Goal: Information Seeking & Learning: Learn about a topic

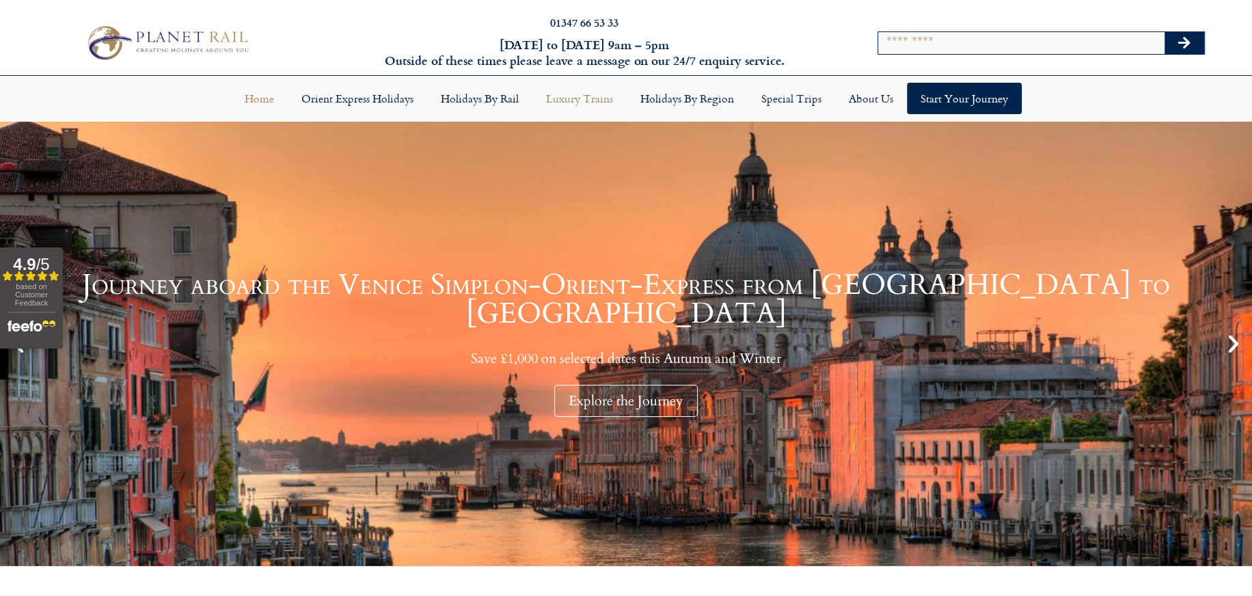
click at [583, 104] on link "Luxury Trains" at bounding box center [579, 98] width 94 height 31
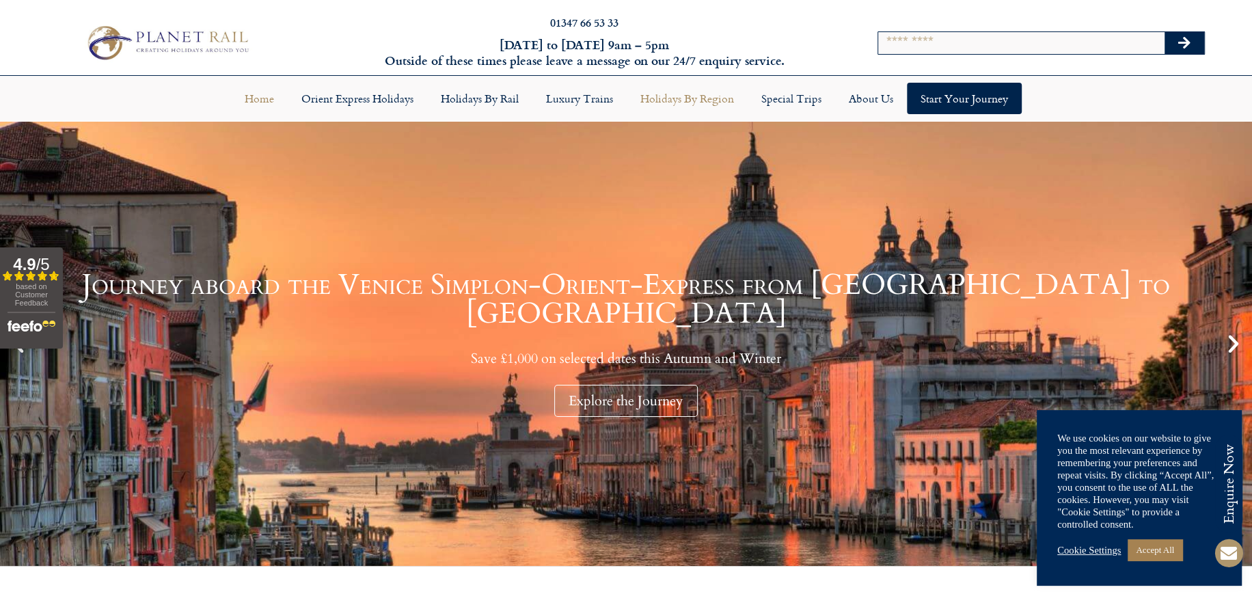
click at [678, 101] on link "Holidays by Region" at bounding box center [686, 98] width 121 height 31
click at [1154, 549] on link "Accept All" at bounding box center [1154, 549] width 55 height 21
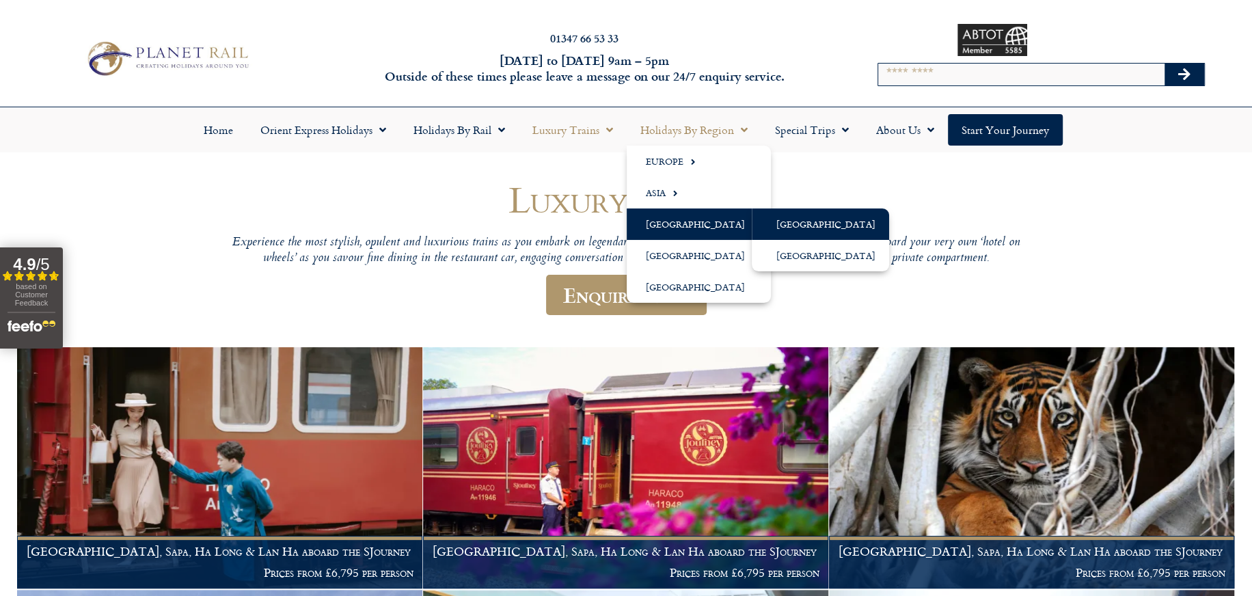
click at [783, 227] on link "[GEOGRAPHIC_DATA]" at bounding box center [820, 223] width 137 height 31
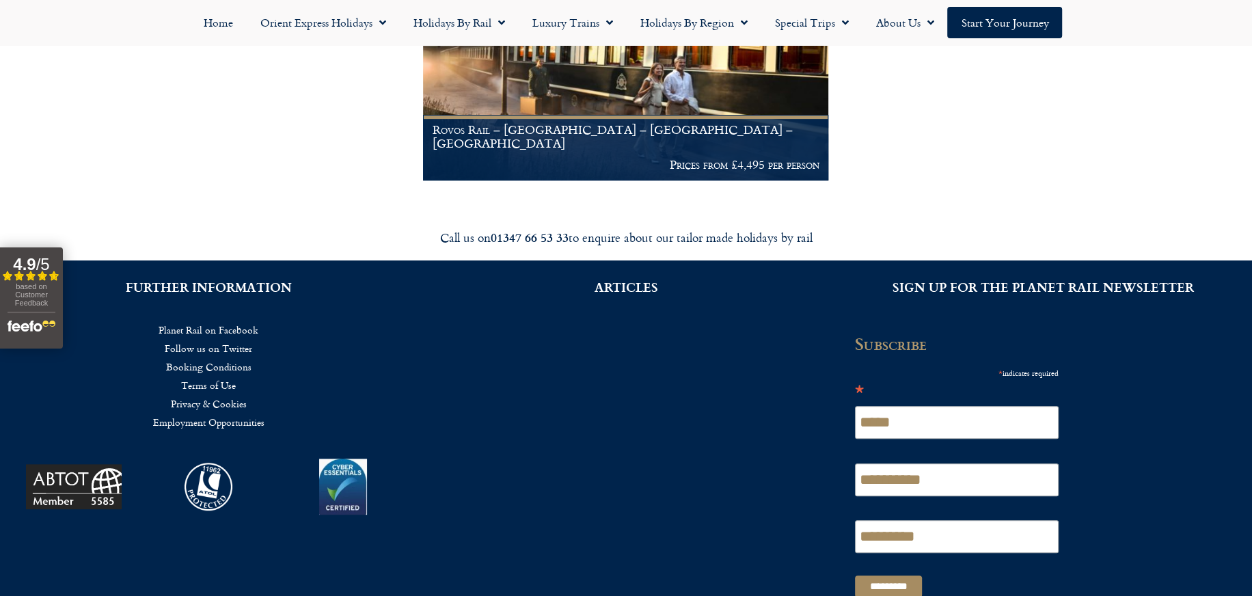
scroll to position [409, 0]
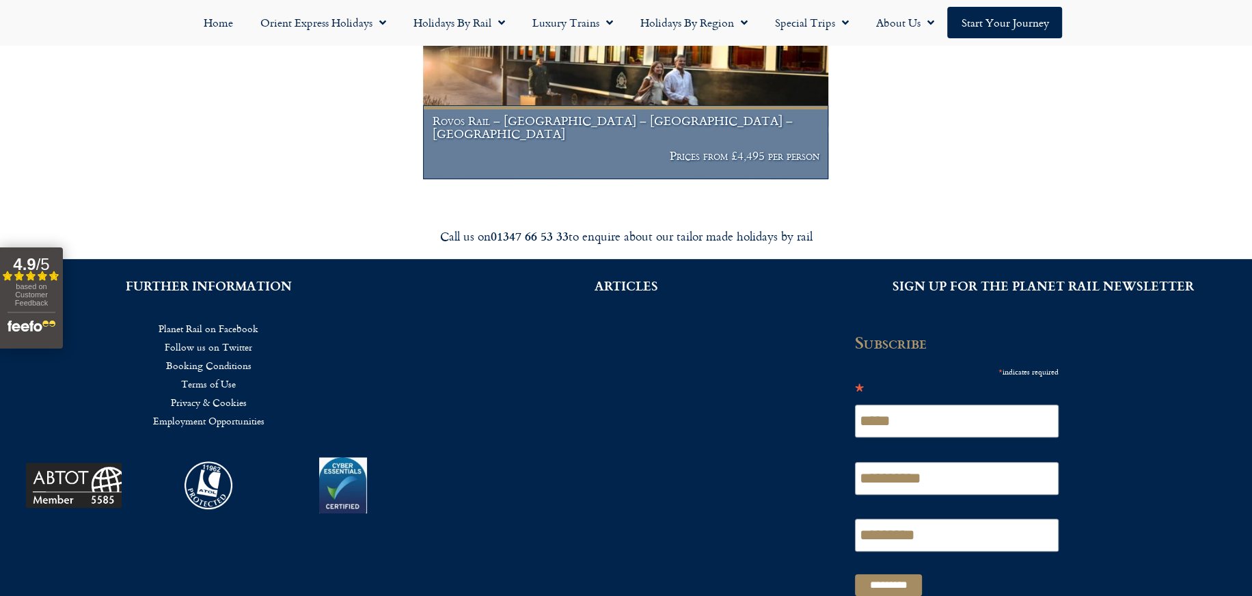
click at [690, 133] on h1 "Rovos Rail – [GEOGRAPHIC_DATA] – [GEOGRAPHIC_DATA] – [GEOGRAPHIC_DATA]" at bounding box center [625, 127] width 387 height 27
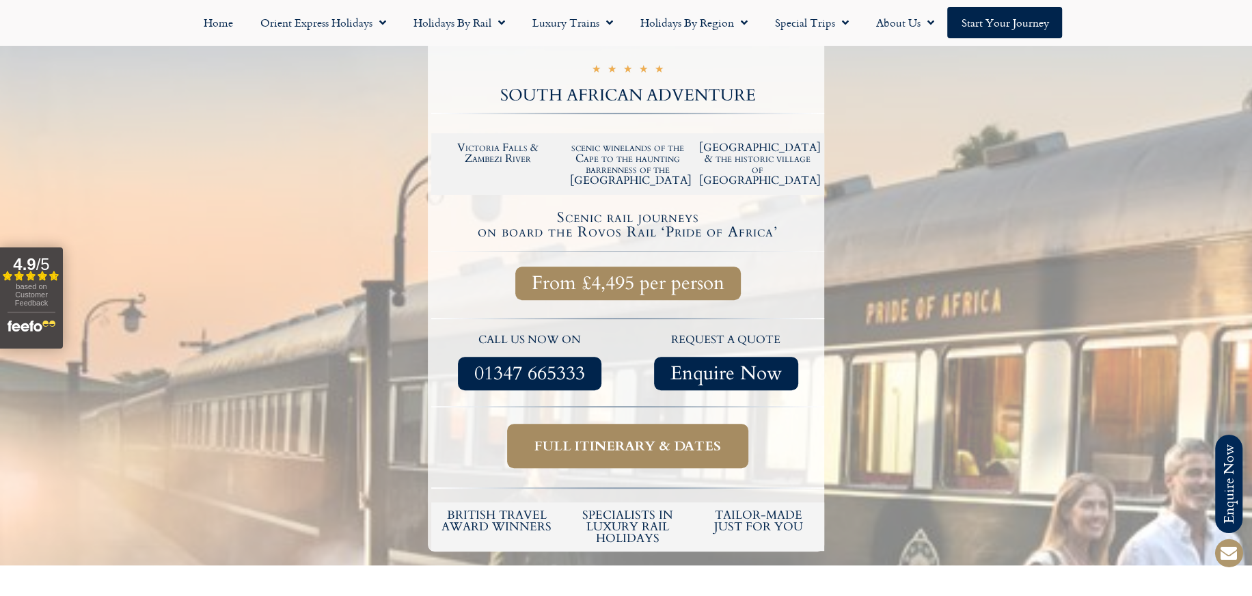
scroll to position [370, 0]
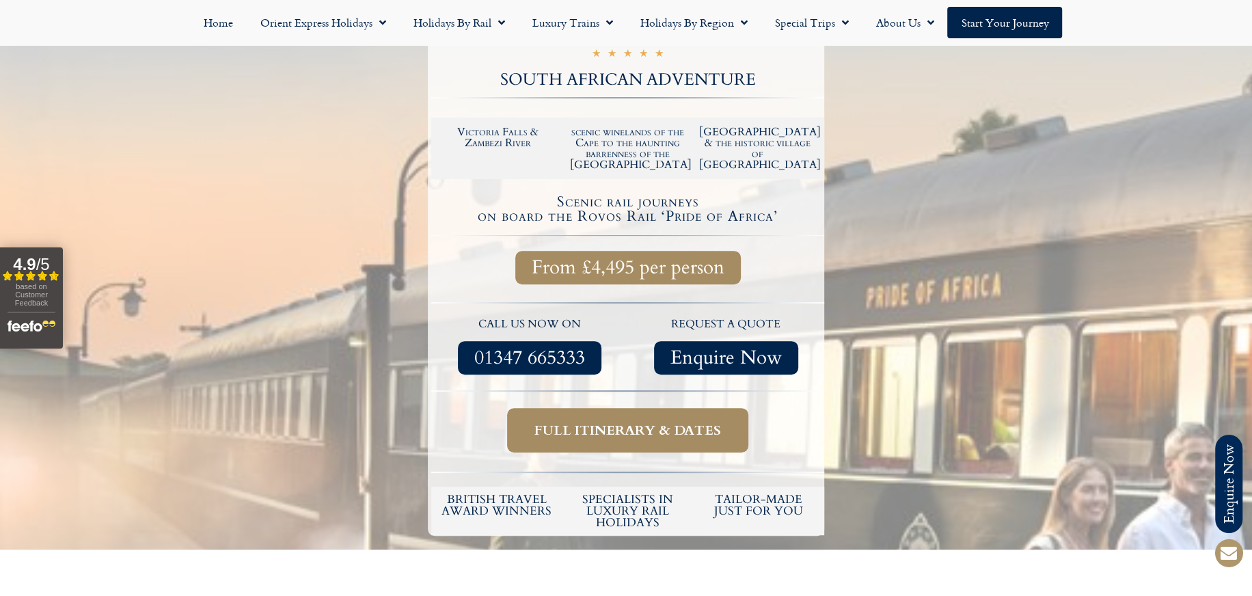
click at [687, 422] on span "Full itinerary & dates" at bounding box center [627, 430] width 187 height 17
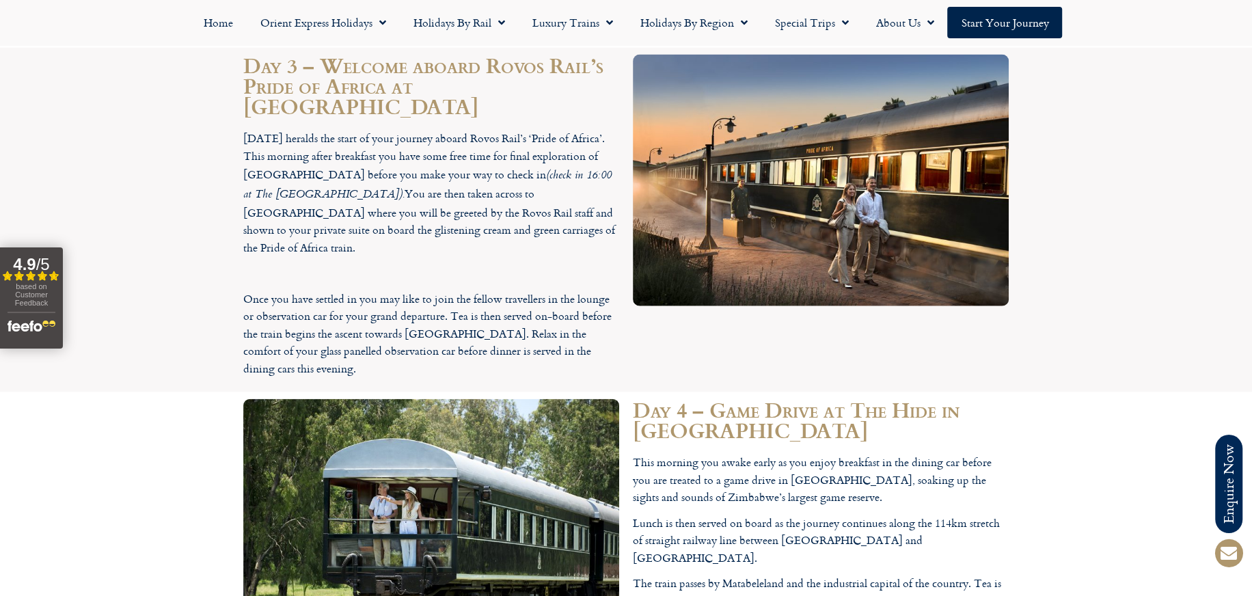
scroll to position [2675, 0]
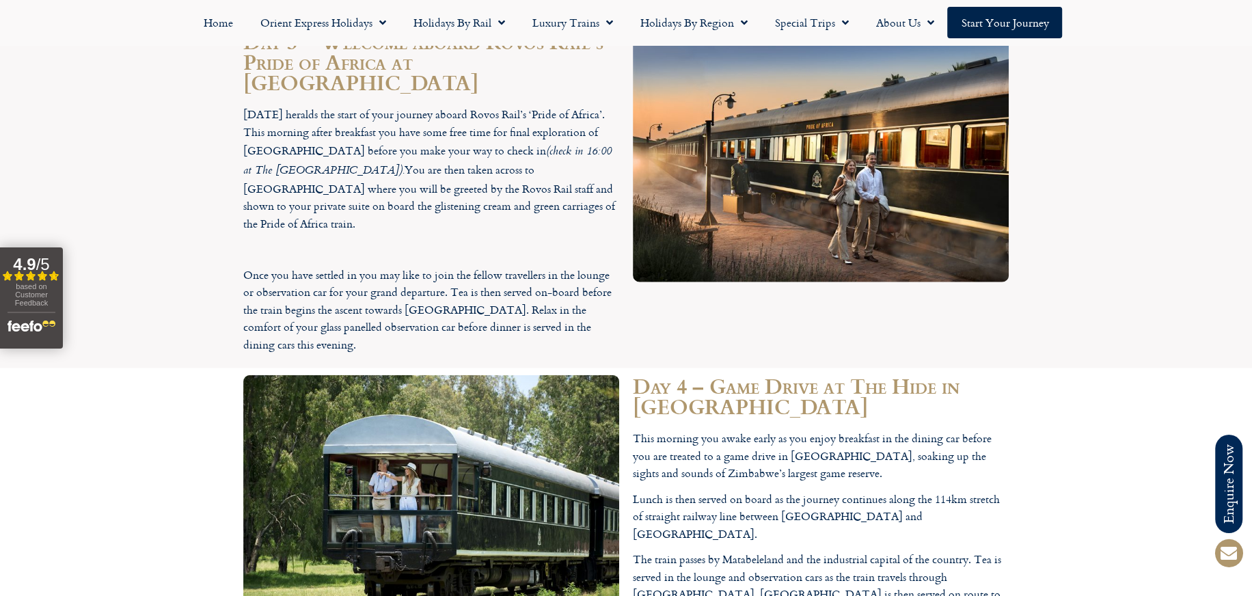
drag, startPoint x: 1219, startPoint y: 271, endPoint x: 1226, endPoint y: 268, distance: 8.0
click at [1226, 368] on section "Day 4 – Game Drive at The Hide in Hwange National Park This morning you awake e…" at bounding box center [626, 501] width 1252 height 267
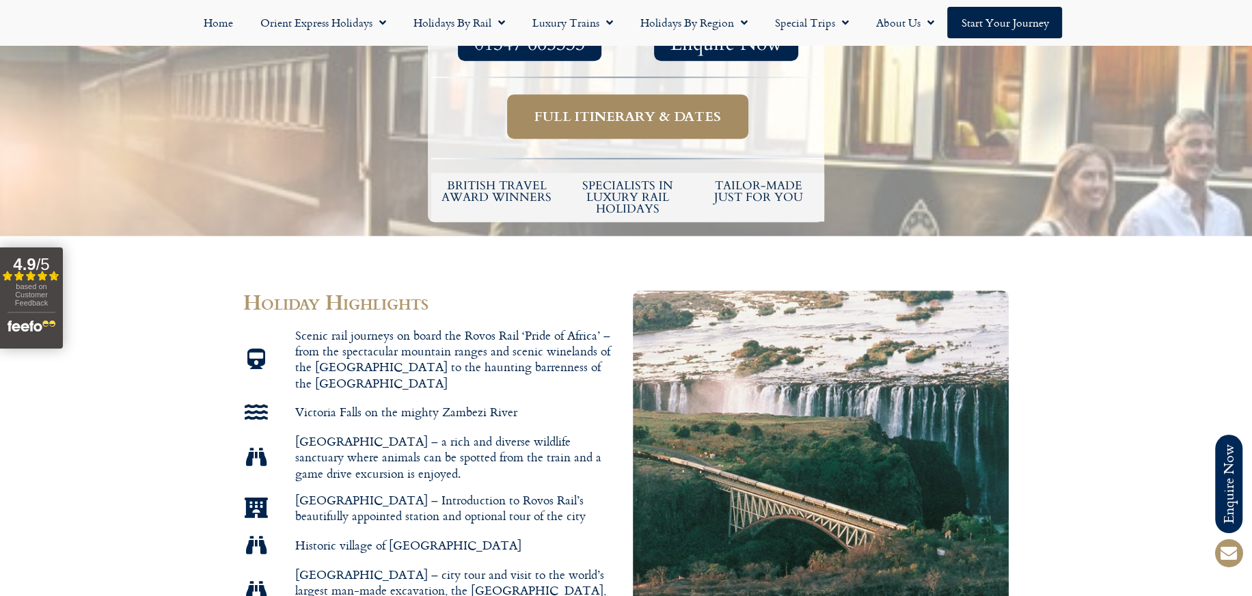
scroll to position [518, 0]
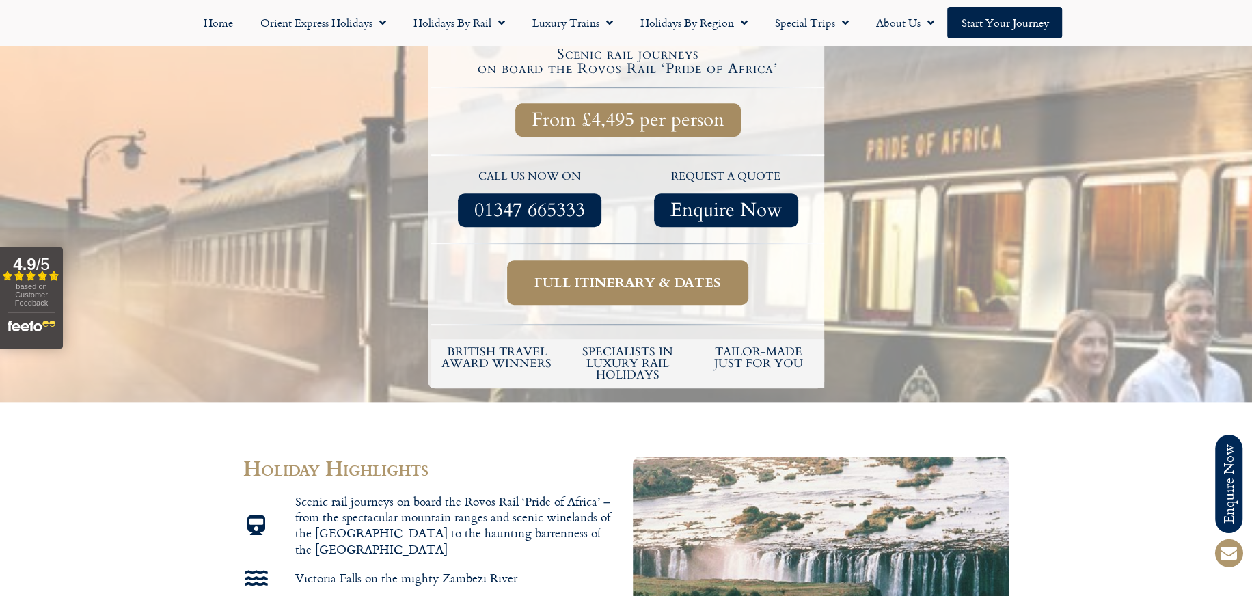
click at [680, 274] on span "Full itinerary & dates" at bounding box center [627, 282] width 187 height 17
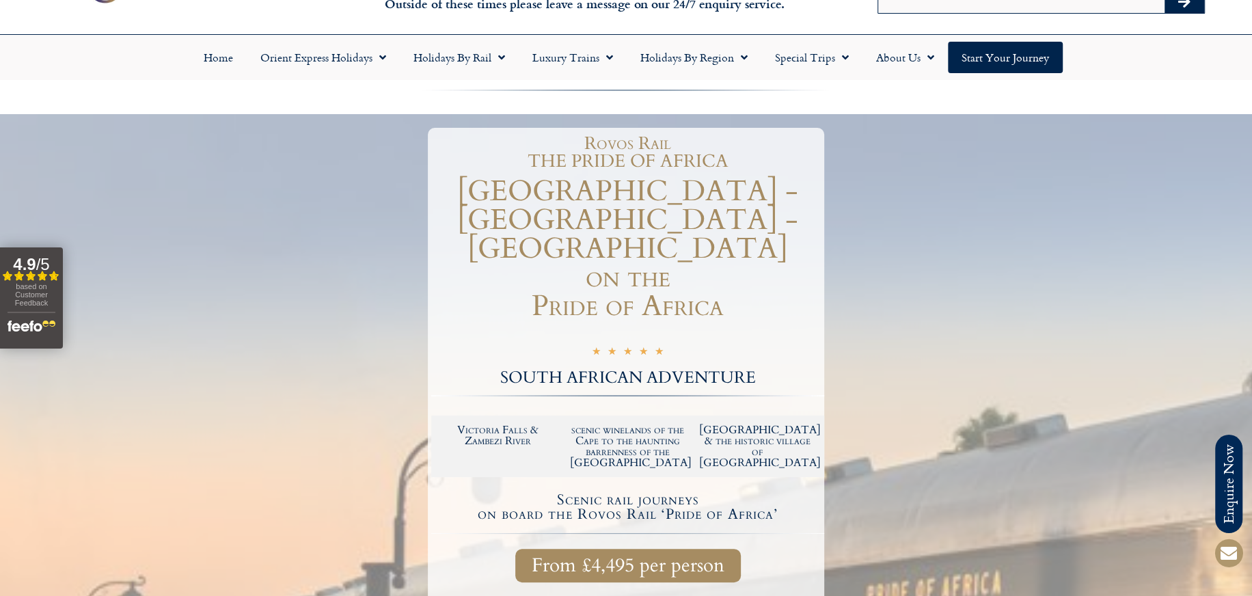
scroll to position [0, 0]
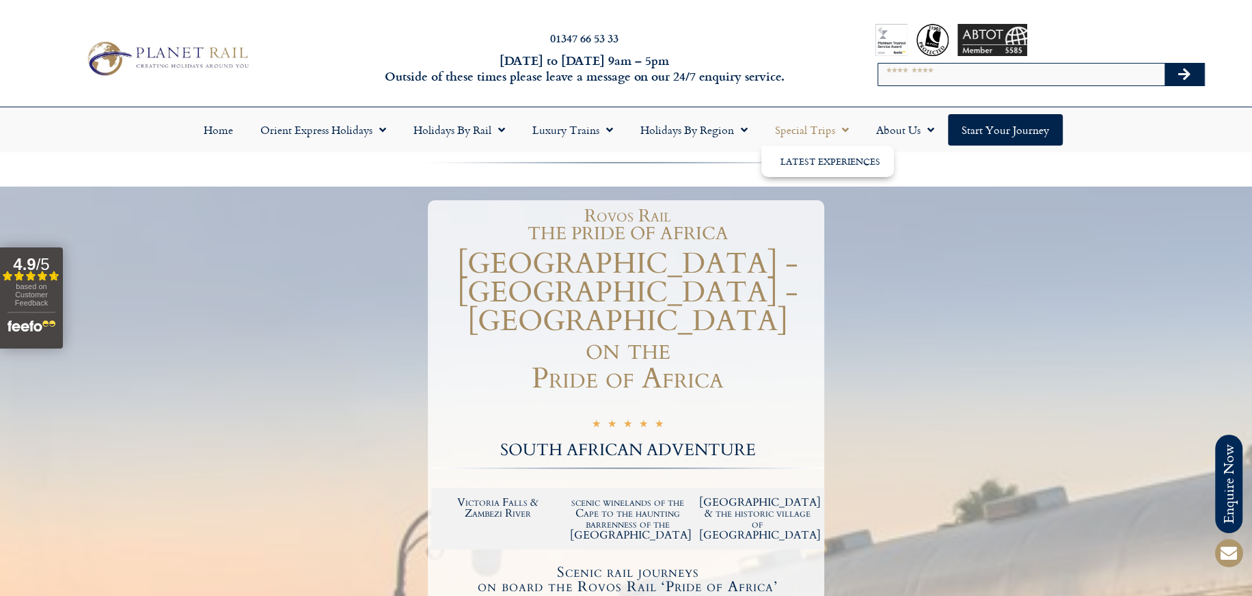
click at [841, 130] on span "Menu" at bounding box center [842, 130] width 14 height 25
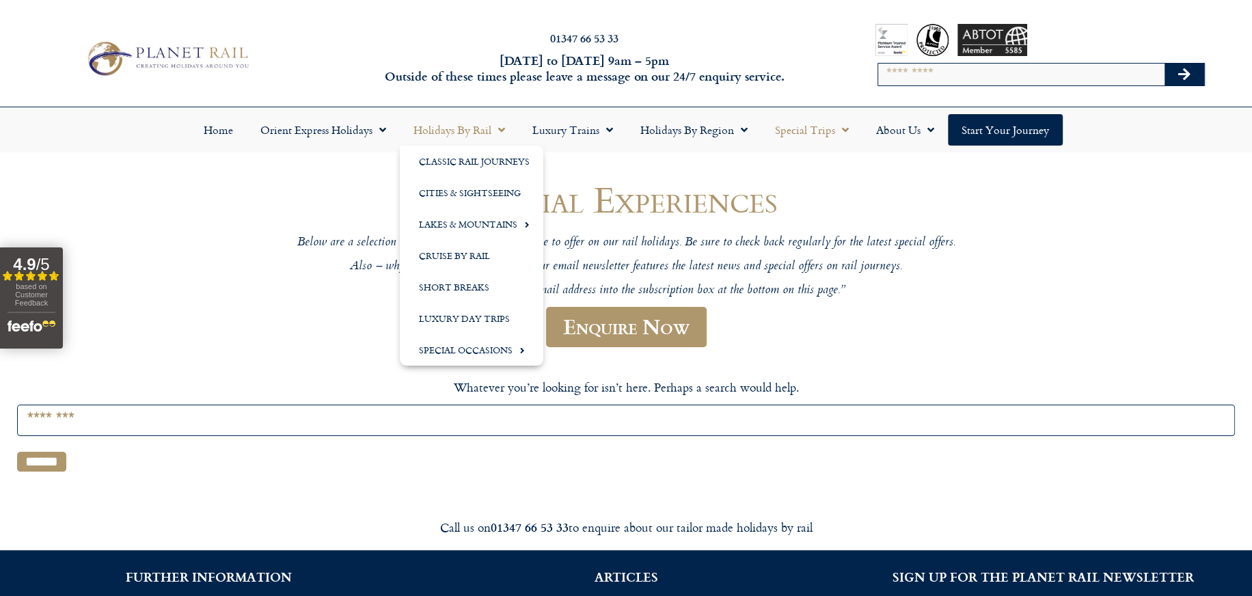
click at [501, 131] on span "Menu" at bounding box center [498, 130] width 14 height 25
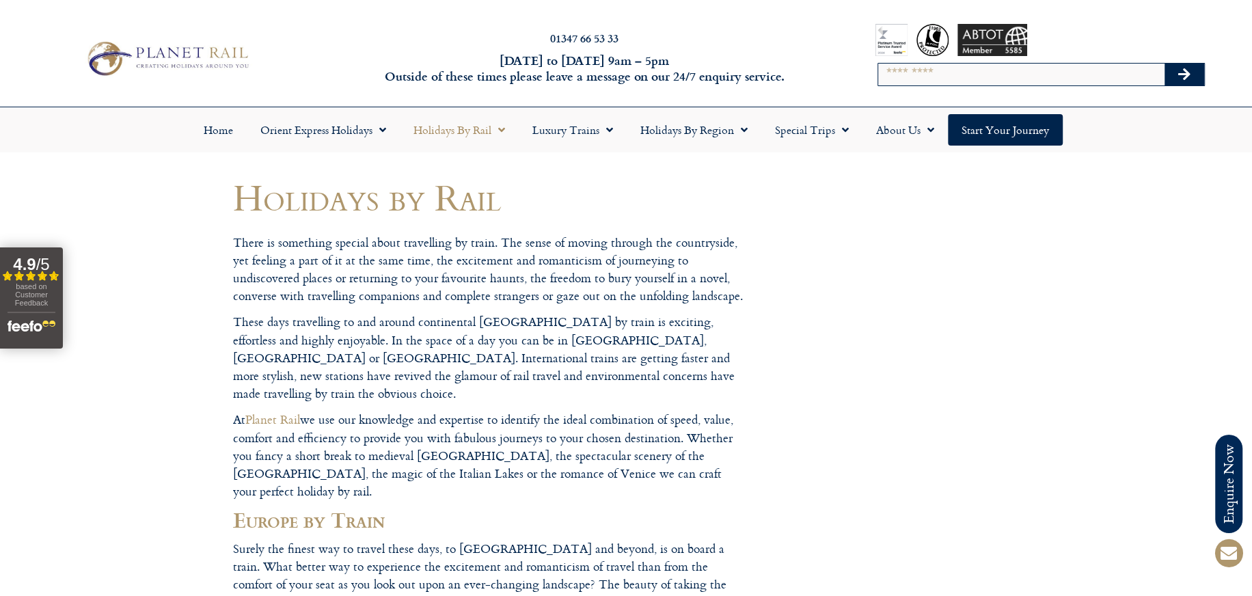
click at [501, 131] on span "Menu" at bounding box center [498, 130] width 14 height 25
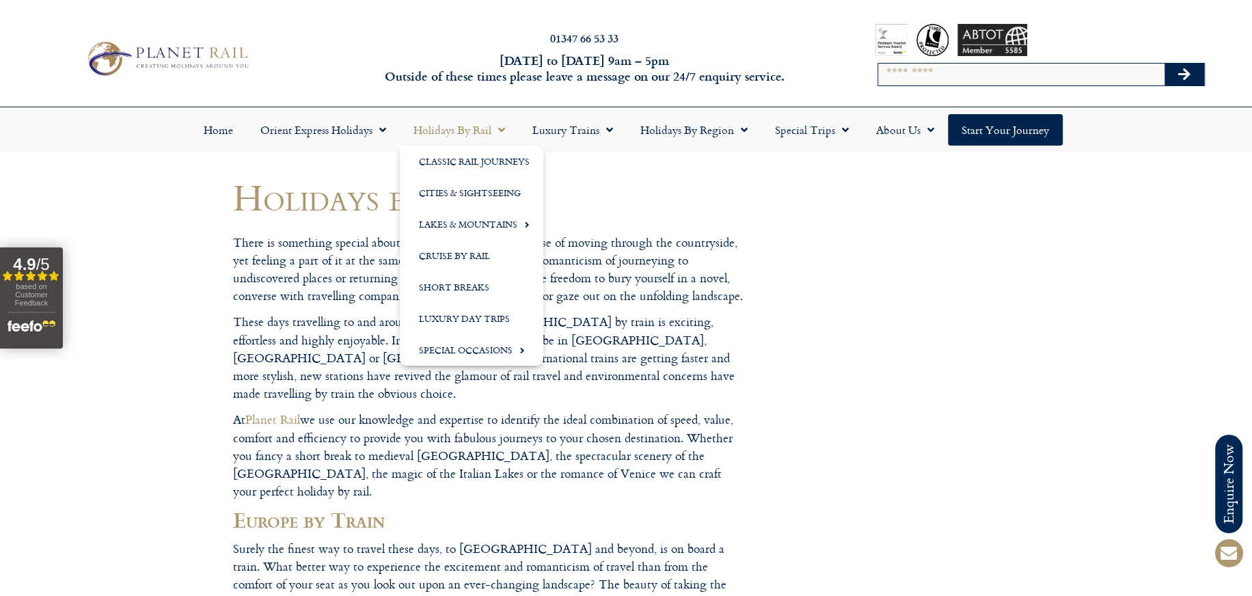
drag, startPoint x: 0, startPoint y: 0, endPoint x: 501, endPoint y: 131, distance: 518.3
click at [501, 131] on span "Menu" at bounding box center [498, 130] width 14 height 25
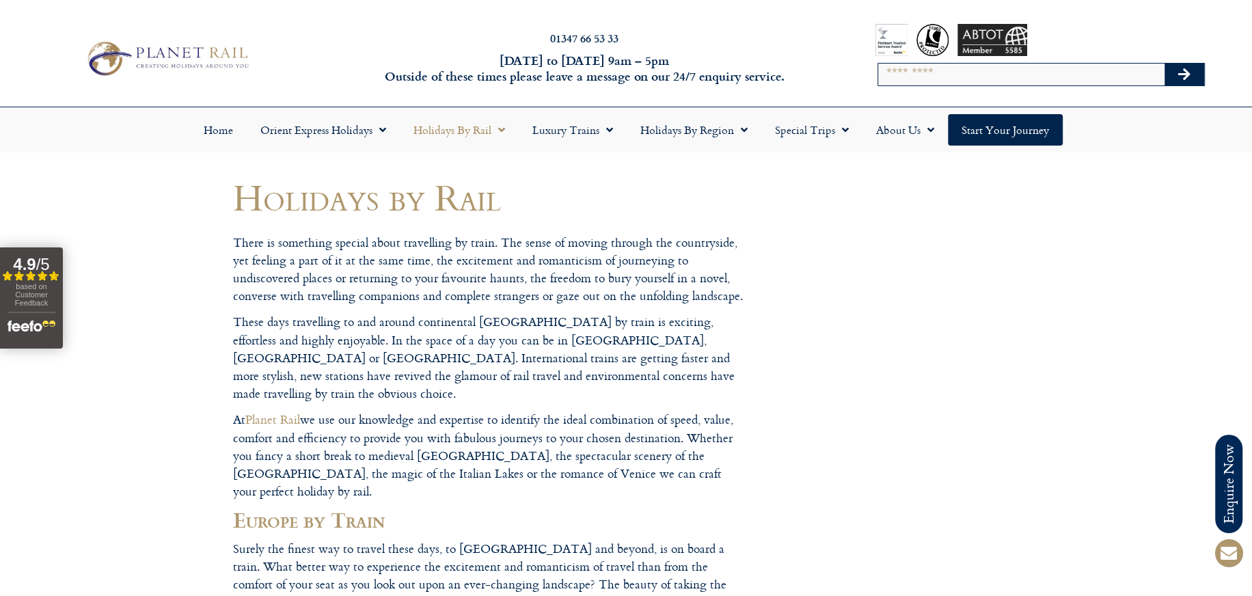
click at [501, 131] on span "Menu" at bounding box center [498, 130] width 14 height 25
click at [958, 78] on input "Search" at bounding box center [1021, 75] width 286 height 22
type input "**********"
click at [1164, 64] on button "Search" at bounding box center [1184, 75] width 40 height 22
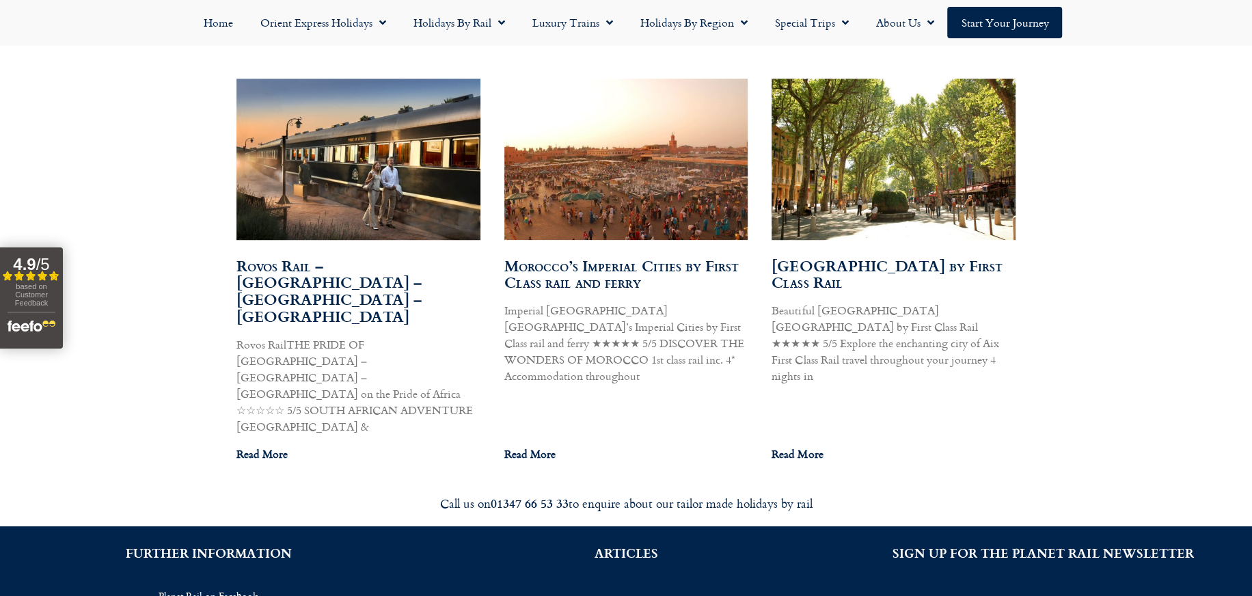
scroll to position [803, 0]
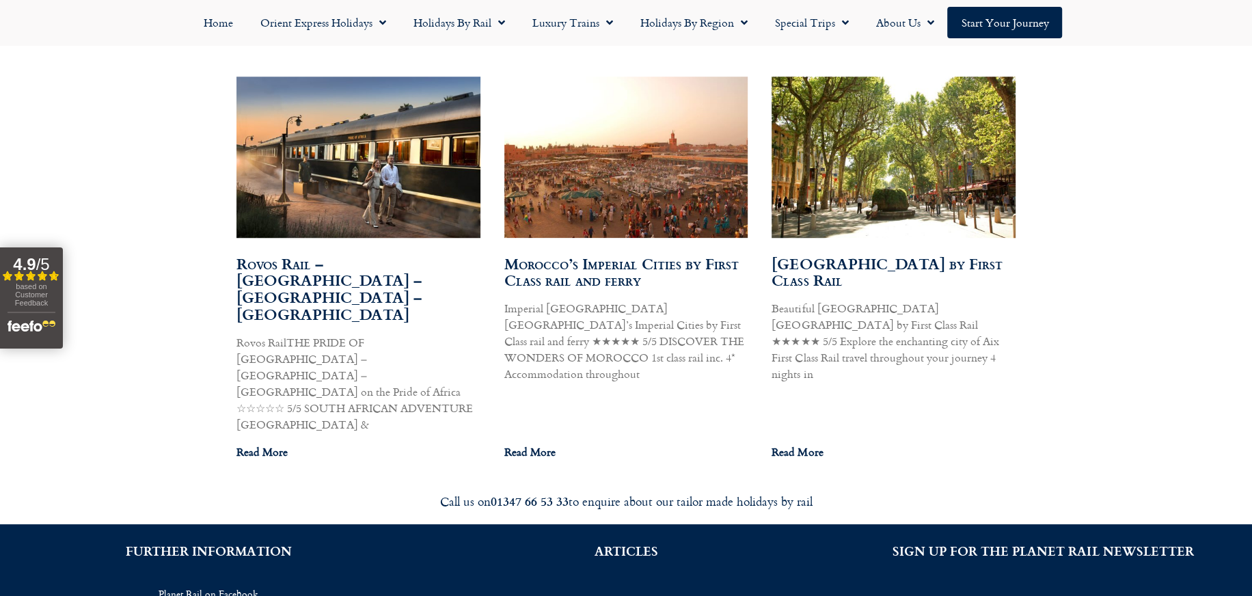
click at [263, 443] on link "Read More" at bounding box center [261, 451] width 51 height 16
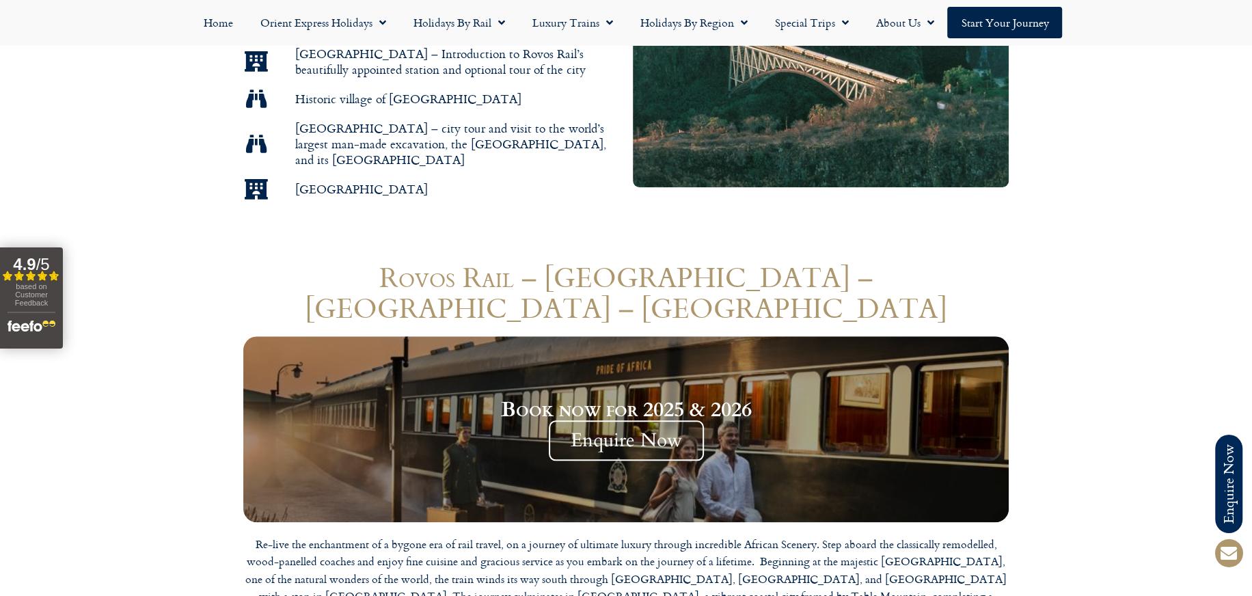
scroll to position [1210, 0]
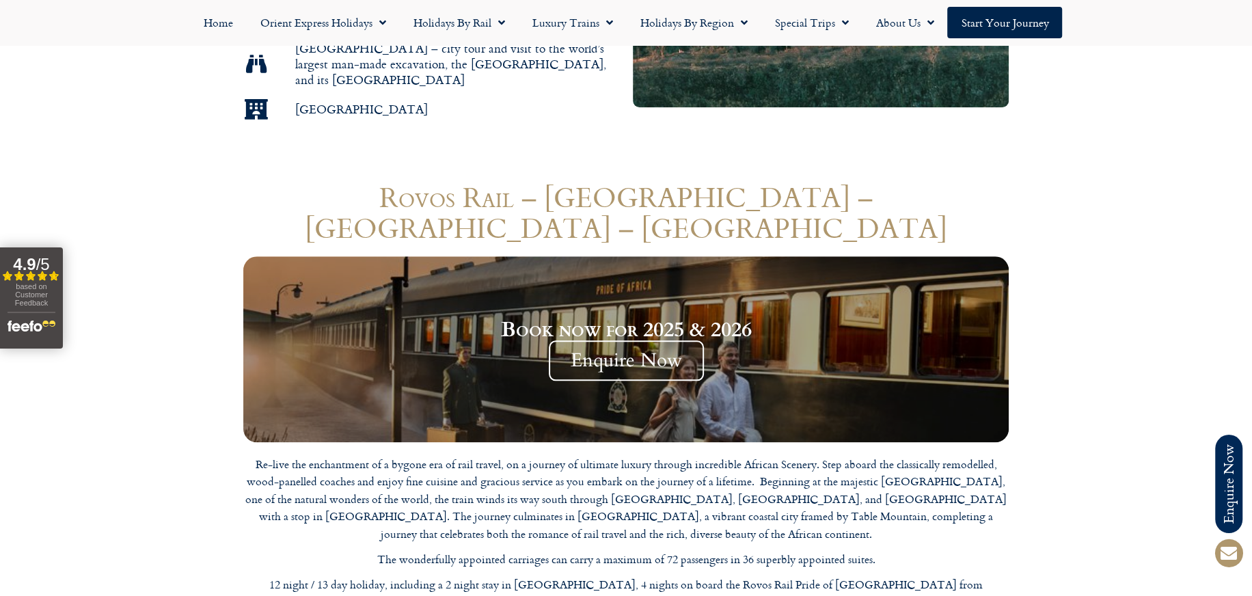
click at [1245, 174] on section "Rovos Rail – Victoria Falls – Pretoria – Cape Town Book now for 2025 & 2026 Enq…" at bounding box center [626, 452] width 1252 height 557
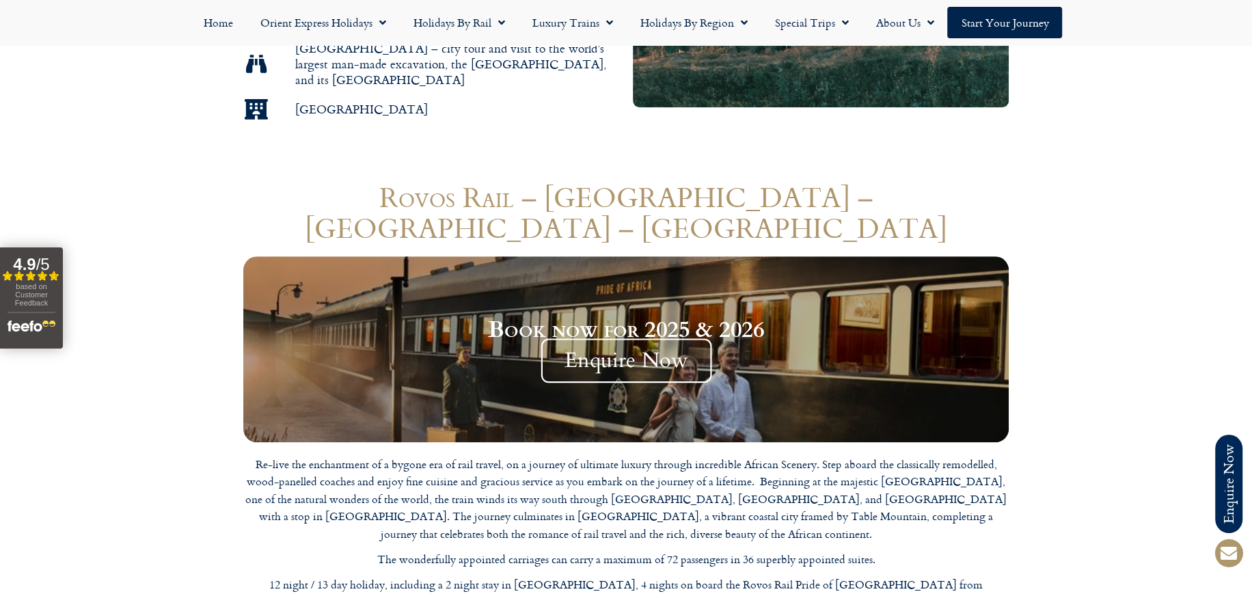
click at [682, 338] on span "Enquire Now" at bounding box center [625, 360] width 171 height 44
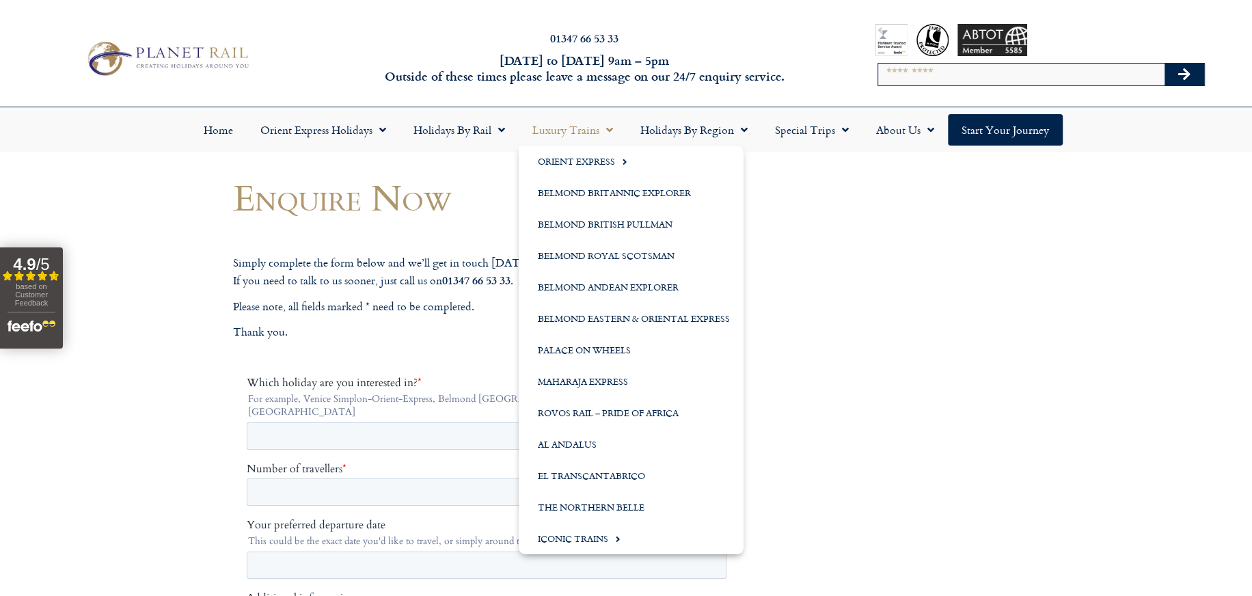
click at [608, 130] on span "Menu" at bounding box center [606, 130] width 14 height 25
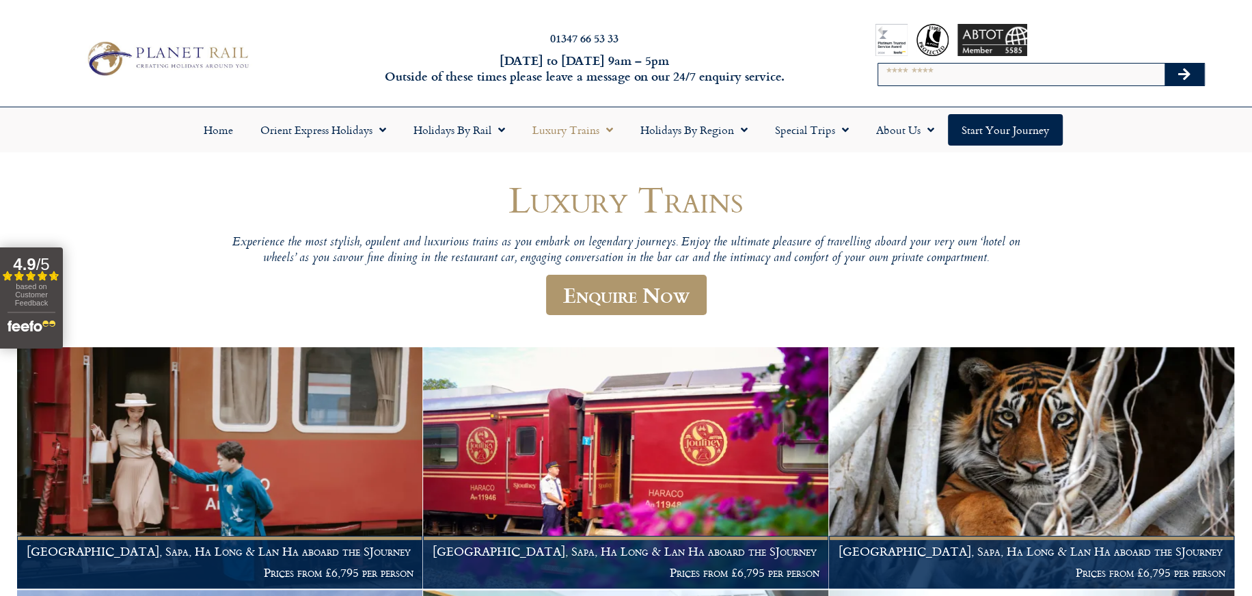
click at [608, 130] on span "Menu" at bounding box center [606, 130] width 14 height 25
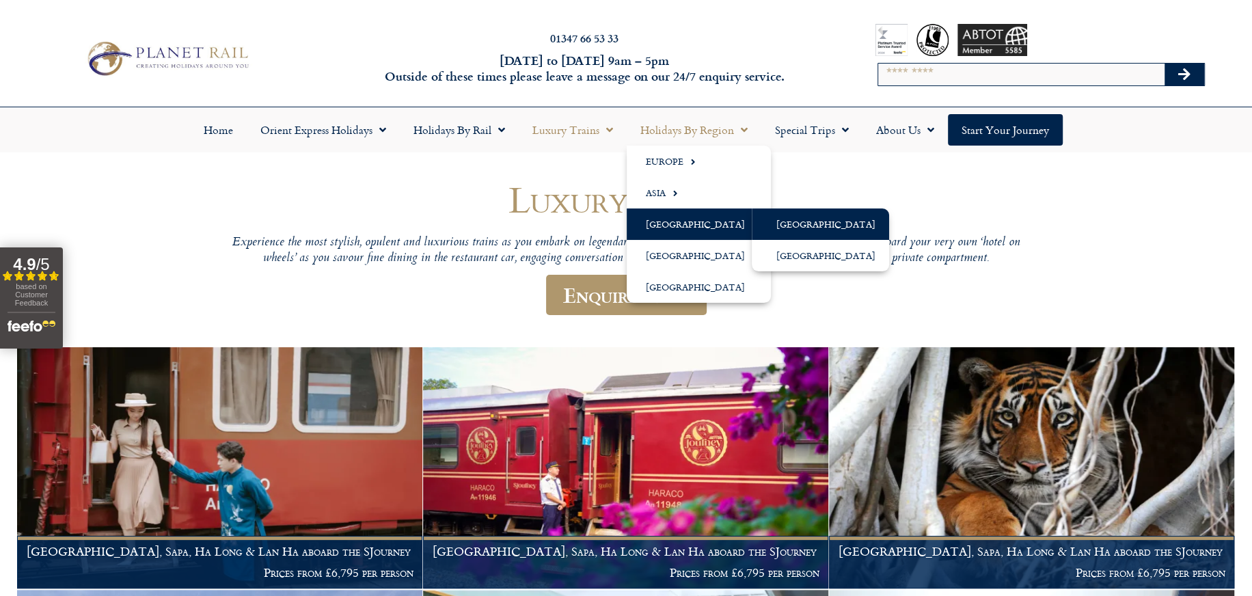
click at [782, 217] on link "[GEOGRAPHIC_DATA]" at bounding box center [820, 223] width 137 height 31
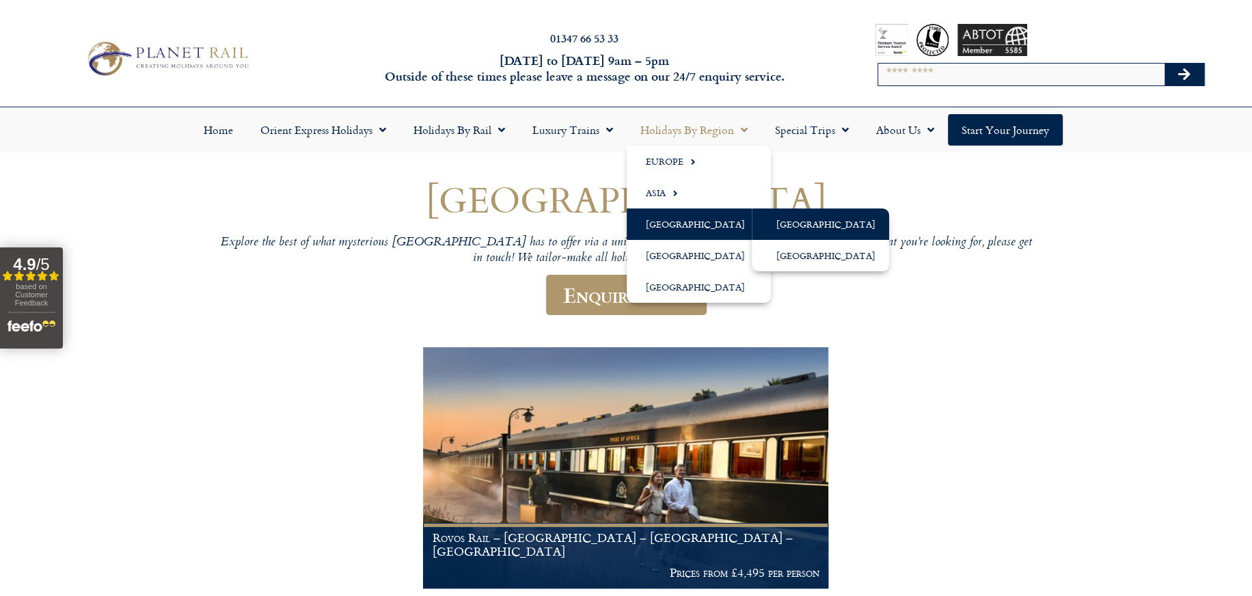
click at [663, 218] on link "[GEOGRAPHIC_DATA]" at bounding box center [698, 223] width 144 height 31
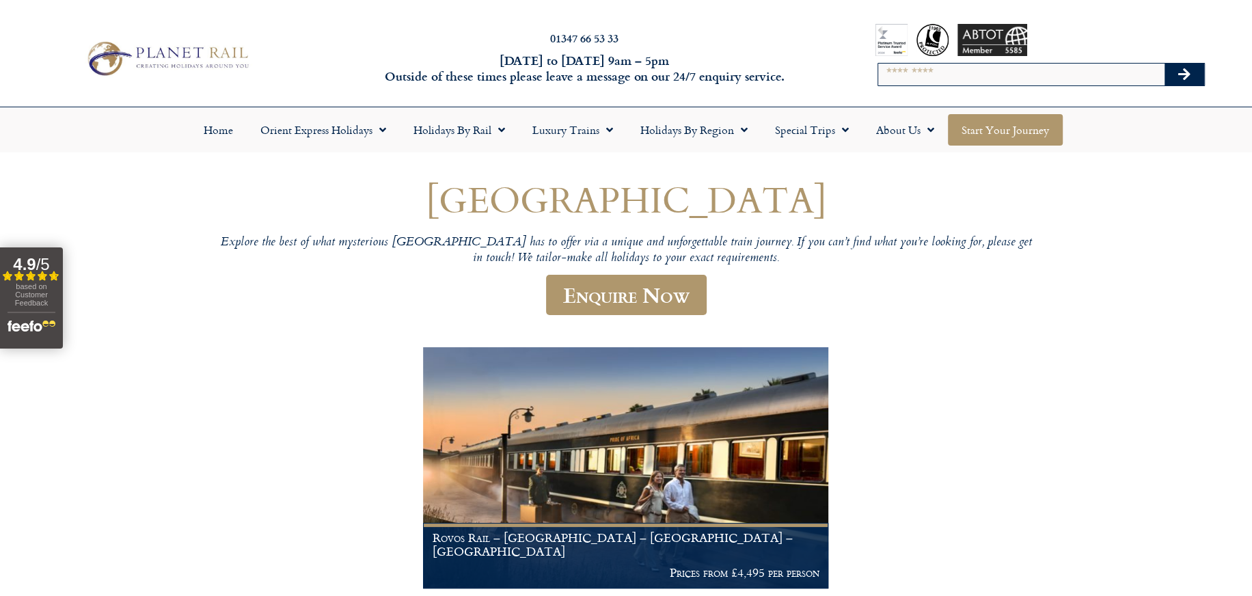
click at [977, 134] on link "Start your Journey" at bounding box center [1005, 129] width 115 height 31
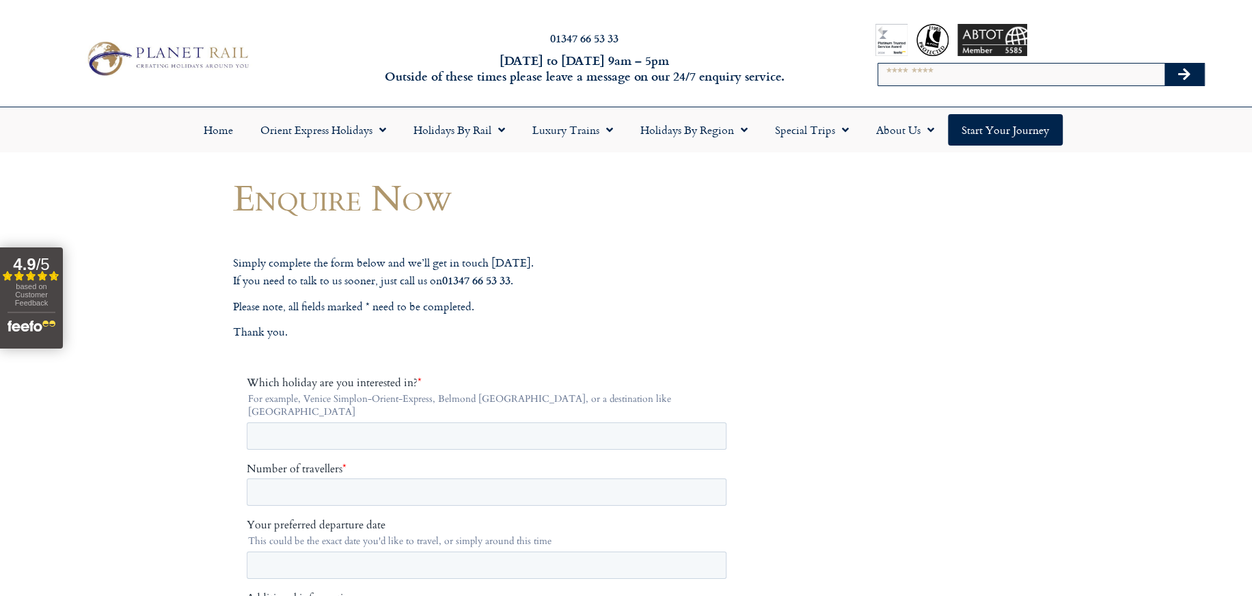
click at [210, 61] on img at bounding box center [167, 59] width 172 height 42
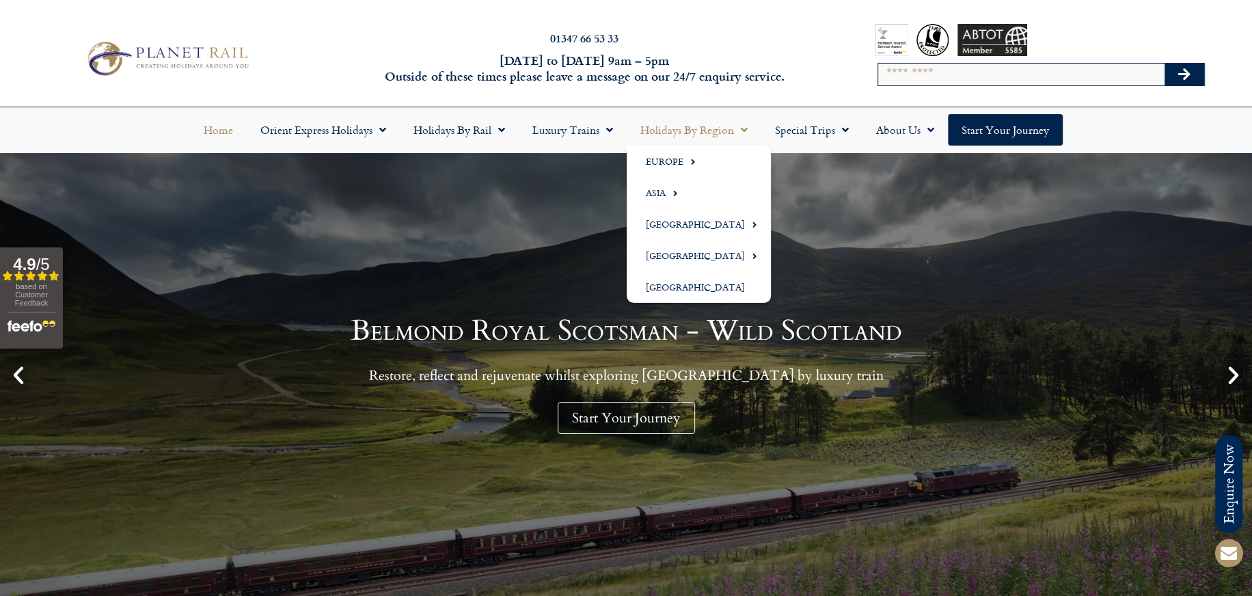
click at [689, 135] on link "Holidays by Region" at bounding box center [693, 129] width 135 height 31
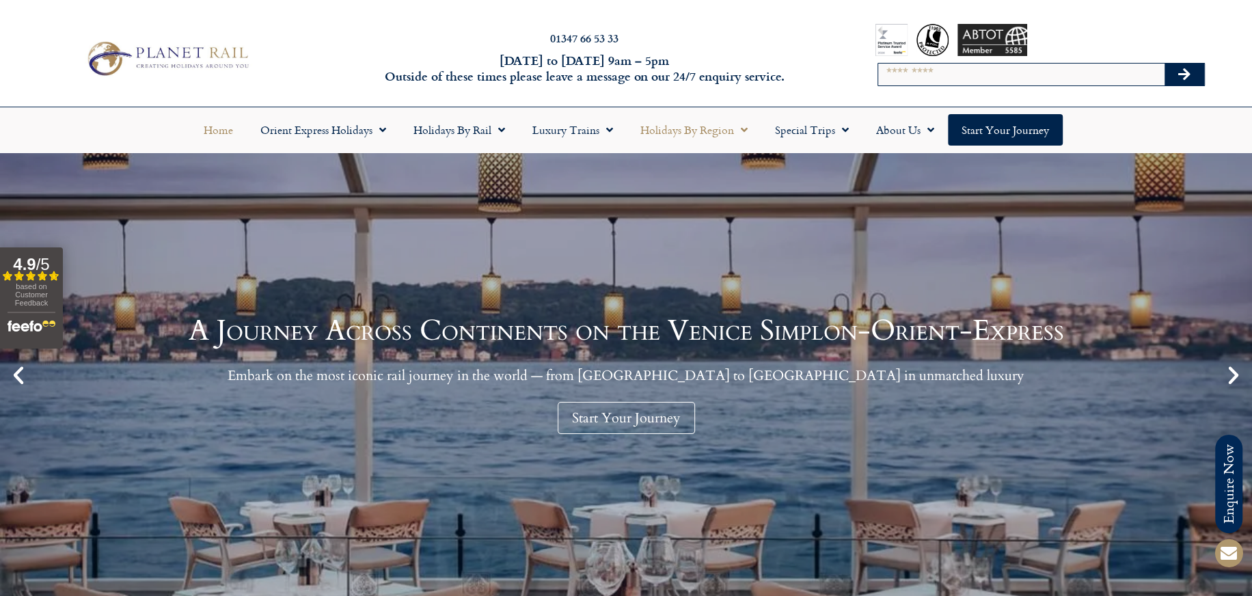
click at [717, 133] on link "Holidays by Region" at bounding box center [693, 129] width 135 height 31
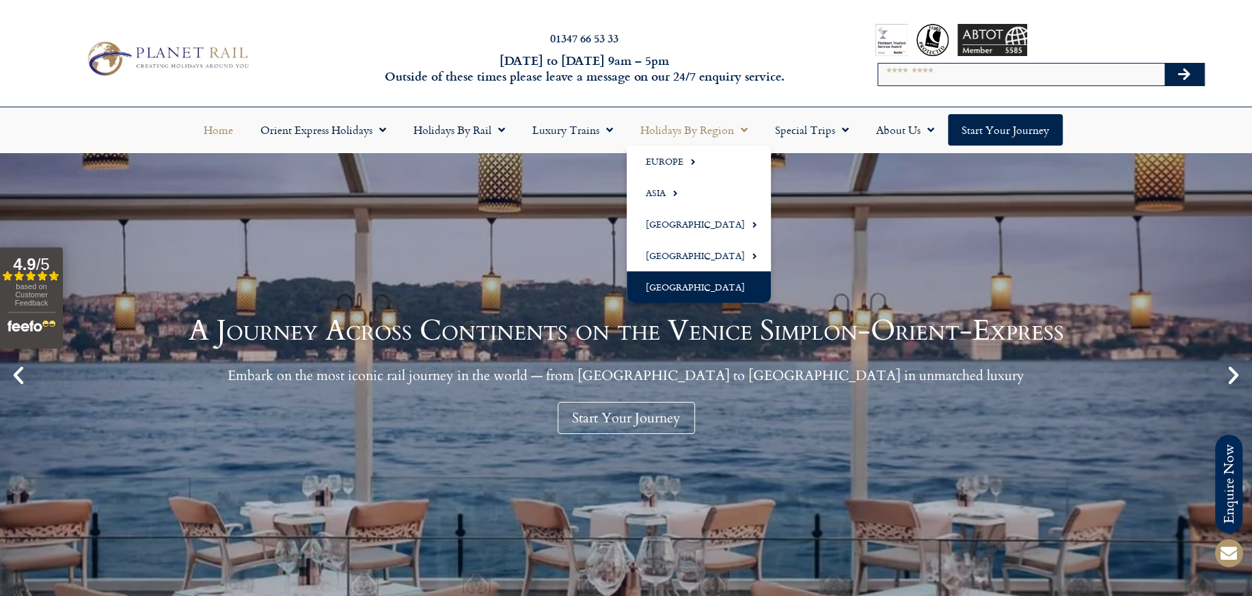
click at [698, 289] on link "[GEOGRAPHIC_DATA]" at bounding box center [698, 286] width 144 height 31
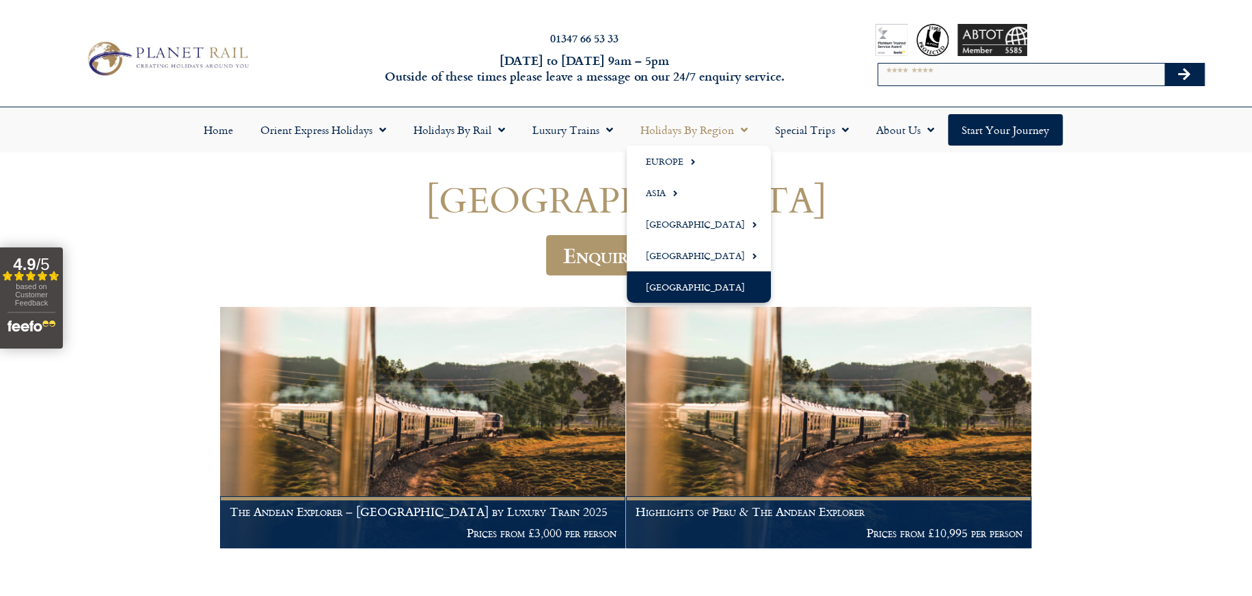
click at [734, 130] on span "Menu" at bounding box center [741, 130] width 14 height 25
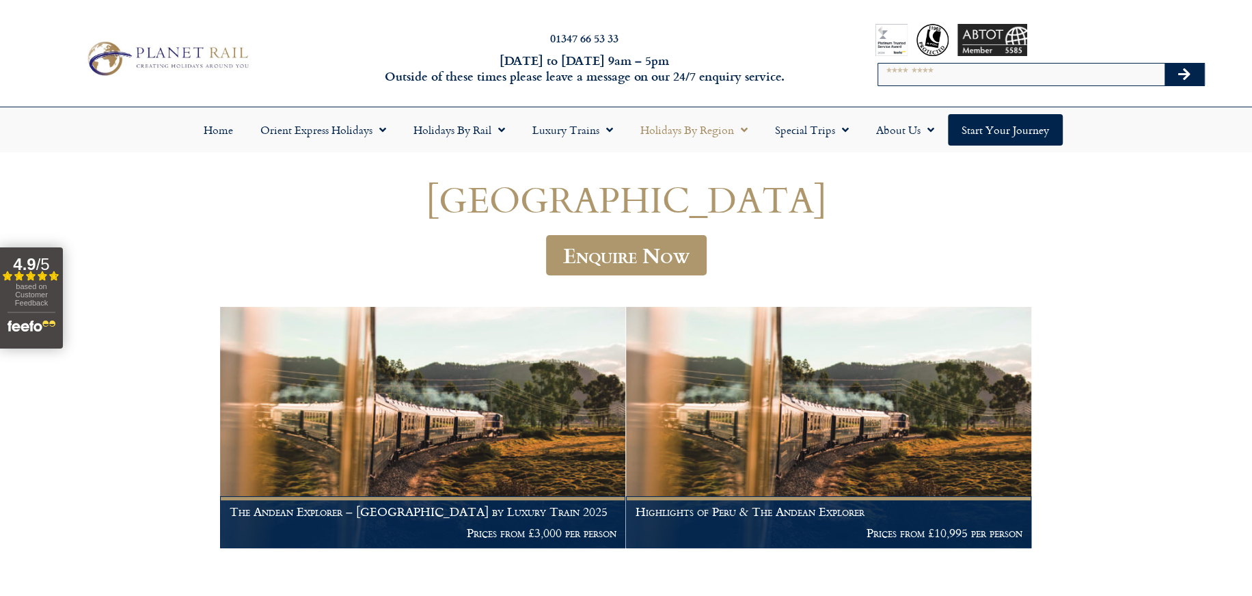
click at [737, 130] on span "Menu" at bounding box center [741, 130] width 14 height 25
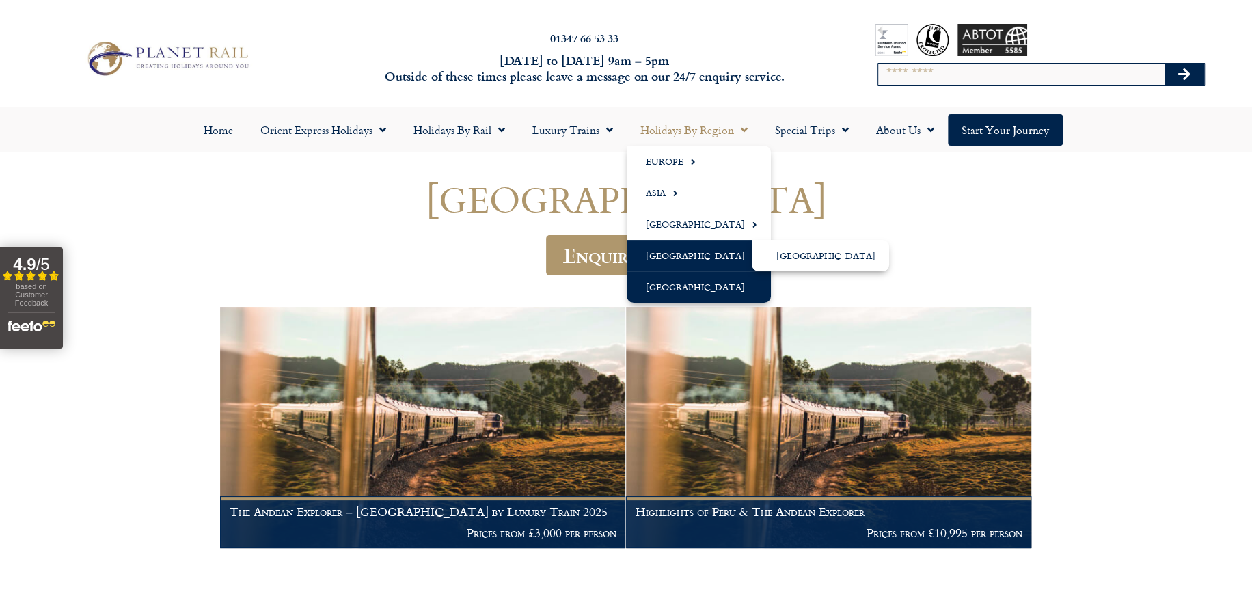
click at [724, 250] on link "[GEOGRAPHIC_DATA]" at bounding box center [698, 255] width 144 height 31
click at [799, 255] on link "[GEOGRAPHIC_DATA]" at bounding box center [820, 255] width 137 height 31
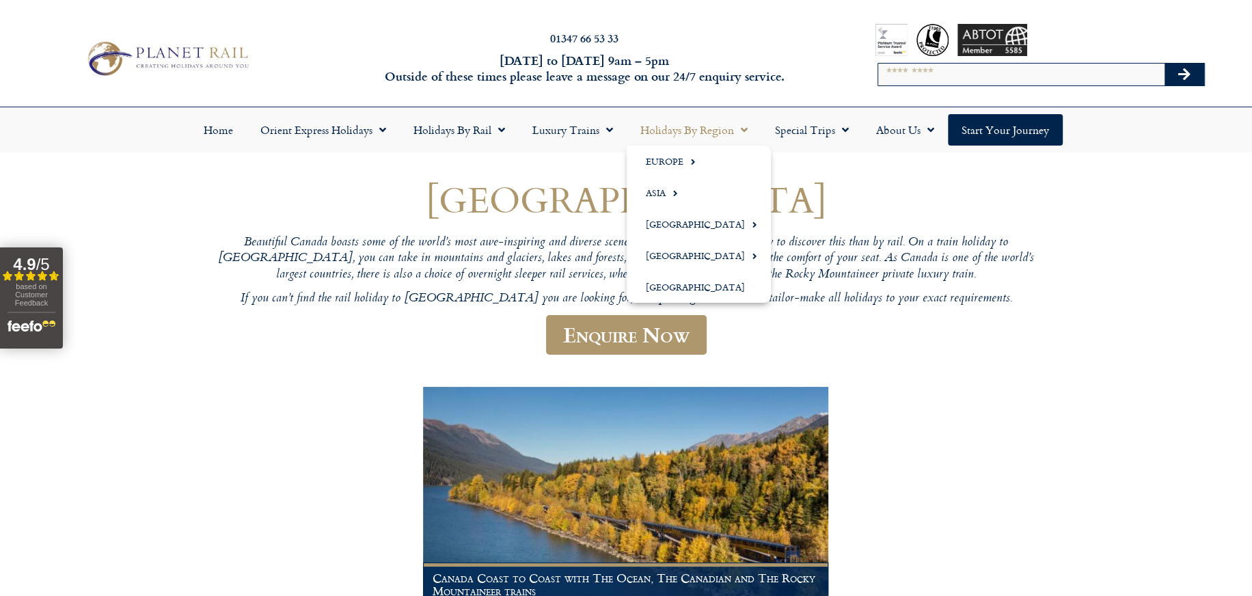
click at [745, 128] on span "Menu" at bounding box center [741, 130] width 14 height 25
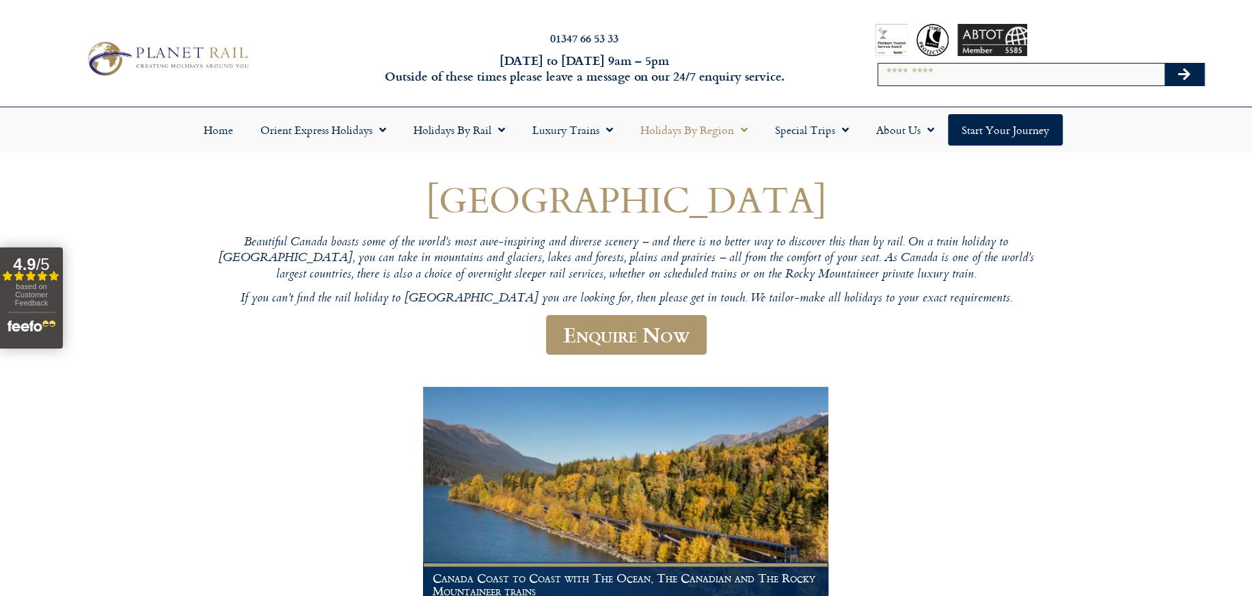
click at [745, 128] on span "Menu" at bounding box center [741, 130] width 14 height 25
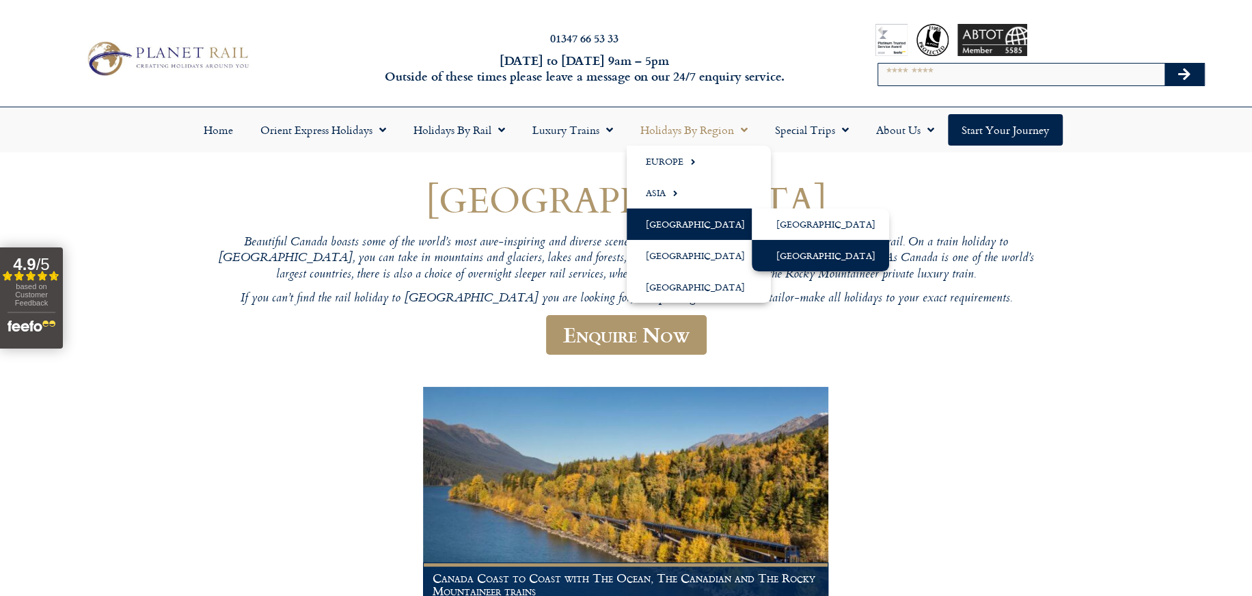
click at [791, 260] on link "[GEOGRAPHIC_DATA]" at bounding box center [820, 255] width 137 height 31
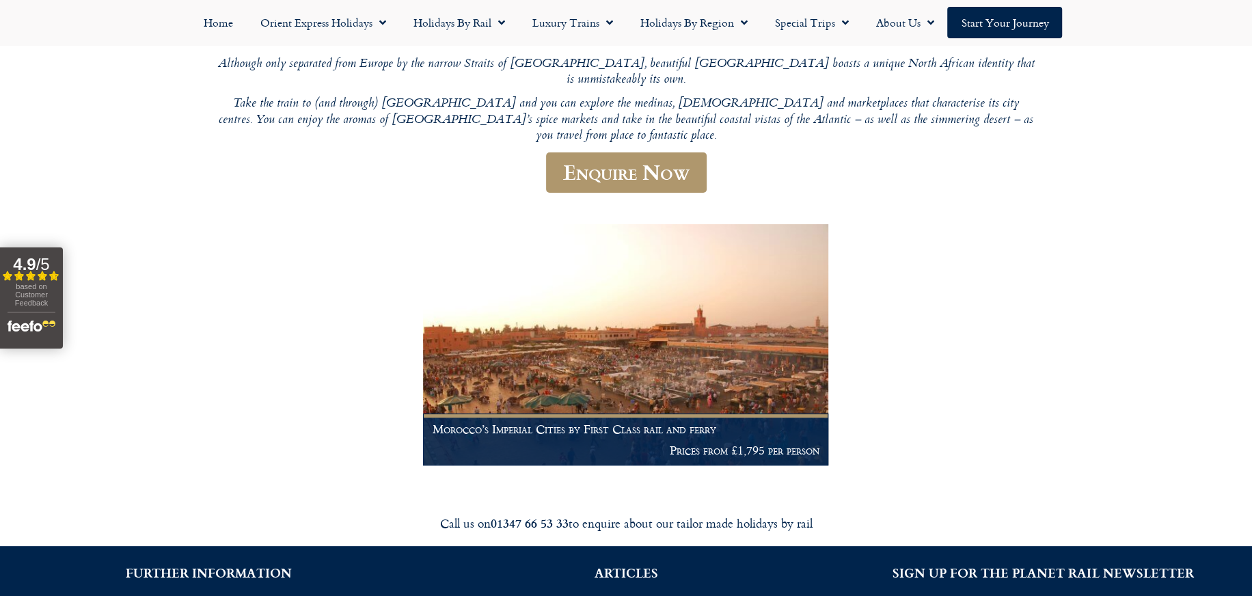
scroll to position [212, 0]
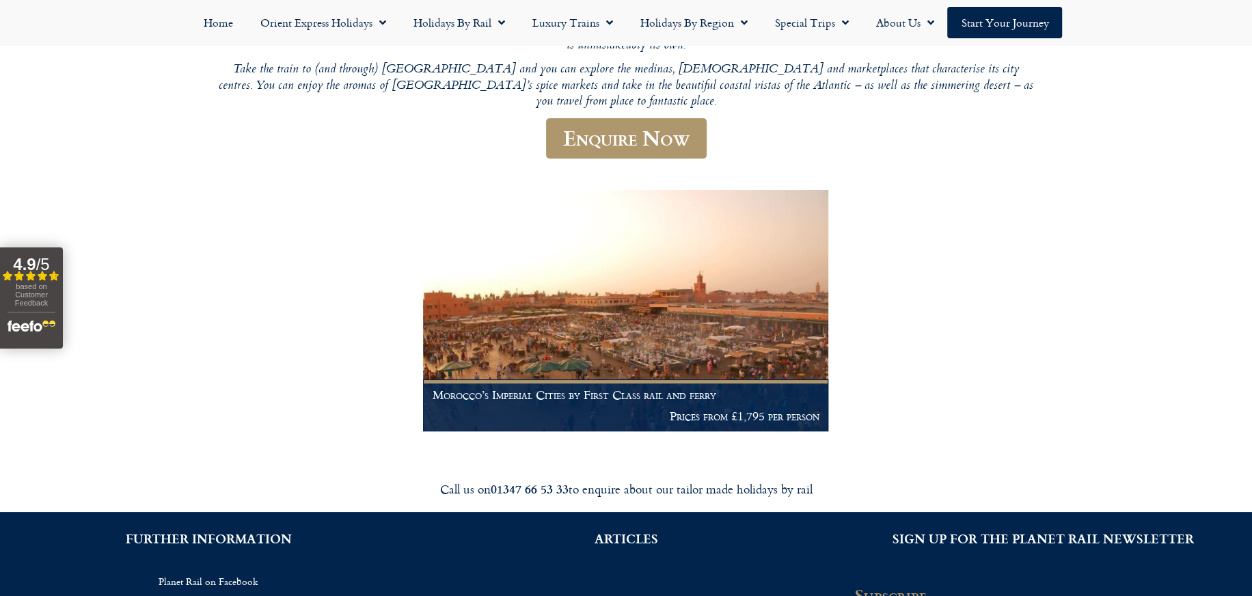
click at [1243, 286] on div "Morocco Although only separated from Europe by the narrow Straits of [GEOGRAPHI…" at bounding box center [626, 203] width 1252 height 525
